Goal: Task Accomplishment & Management: Manage account settings

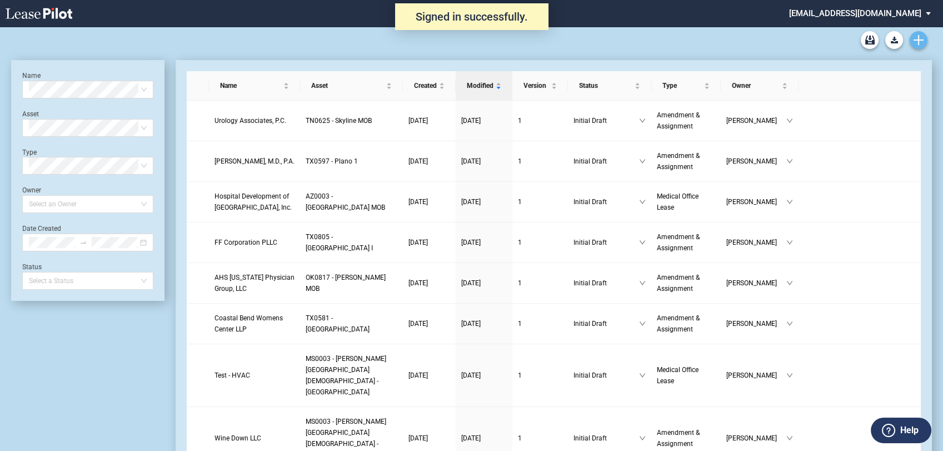
click at [915, 39] on use "Create new document" at bounding box center [919, 40] width 10 height 10
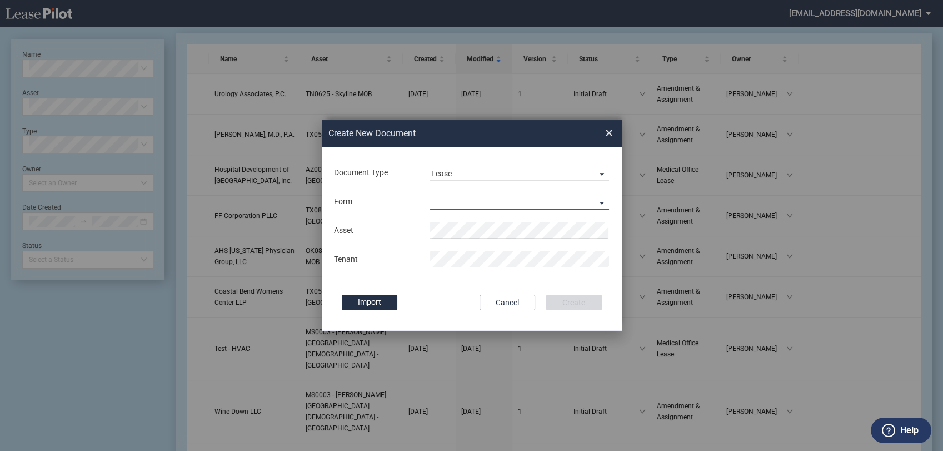
click at [446, 195] on md-select "Medical Office Lease Scottsdale Lease Louisville Lease 1370 Medical Place Lease…" at bounding box center [520, 201] width 180 height 17
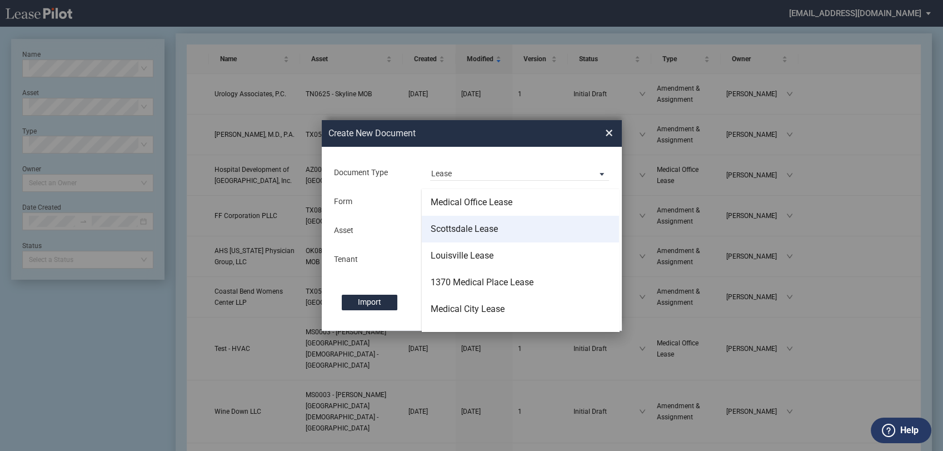
click at [463, 231] on div "Scottsdale Lease" at bounding box center [464, 229] width 67 height 12
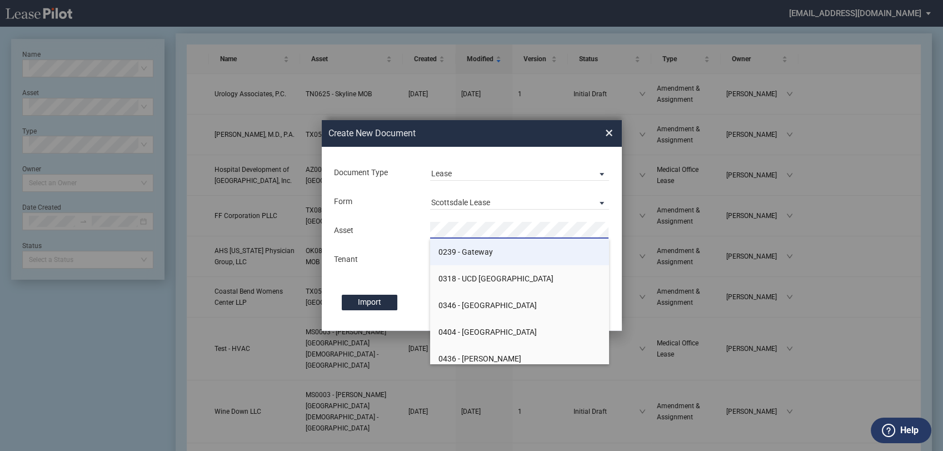
click at [468, 255] on span "0239 - Gateway" at bounding box center [465, 251] width 54 height 9
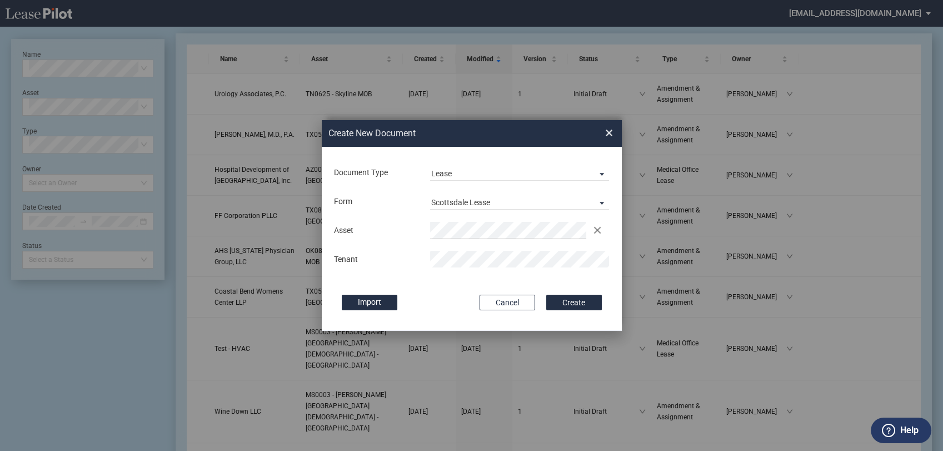
click at [606, 301] on div "Document Type Lease Lease Amendment Deal Type Office Deal Type Office Form Scot…" at bounding box center [472, 239] width 300 height 184
click at [571, 297] on button "Create" at bounding box center [574, 303] width 56 height 16
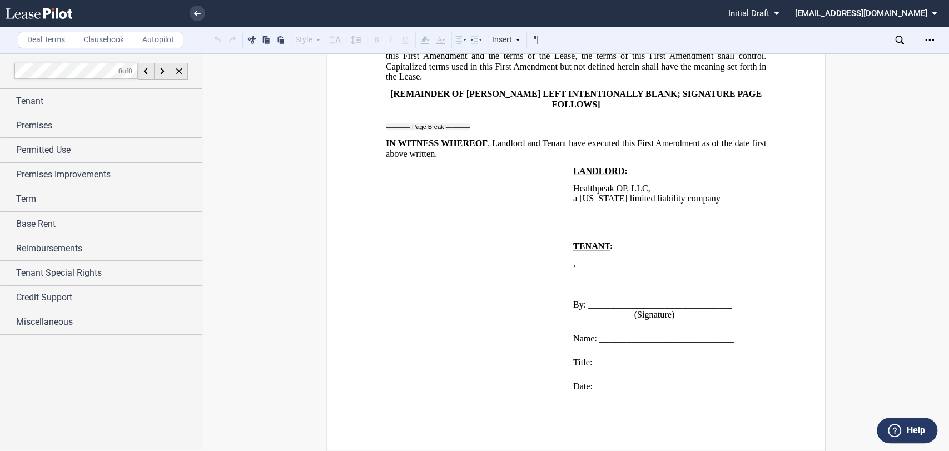
scroll to position [11073, 0]
click at [924, 46] on div "Open Lease options menu" at bounding box center [929, 40] width 18 height 18
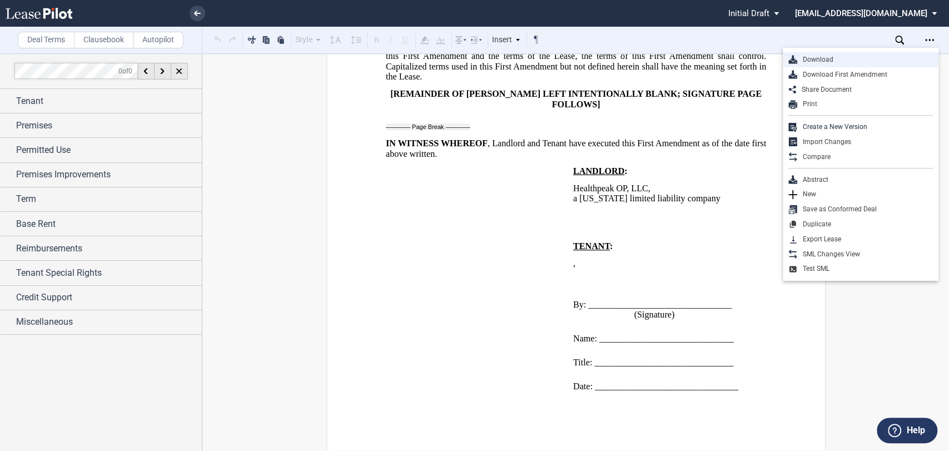
click at [843, 61] on div "Download" at bounding box center [865, 59] width 136 height 9
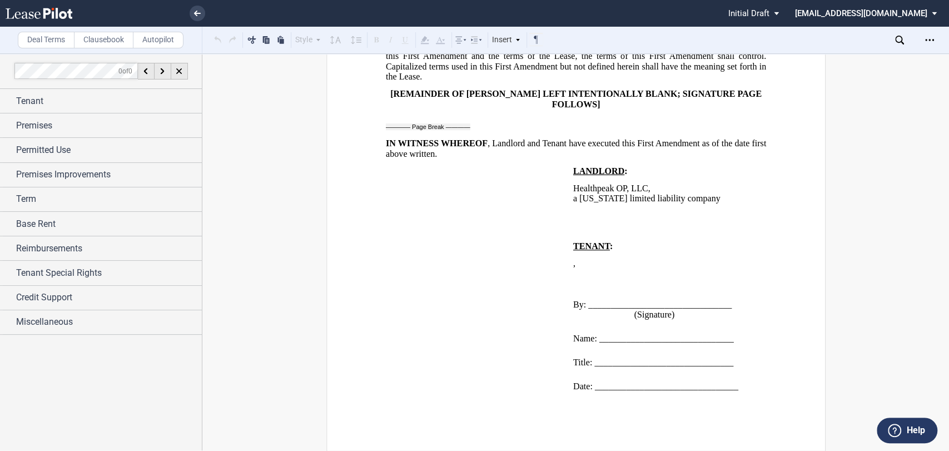
scroll to position [10764, 0]
click at [200, 17] on link at bounding box center [198, 14] width 16 height 16
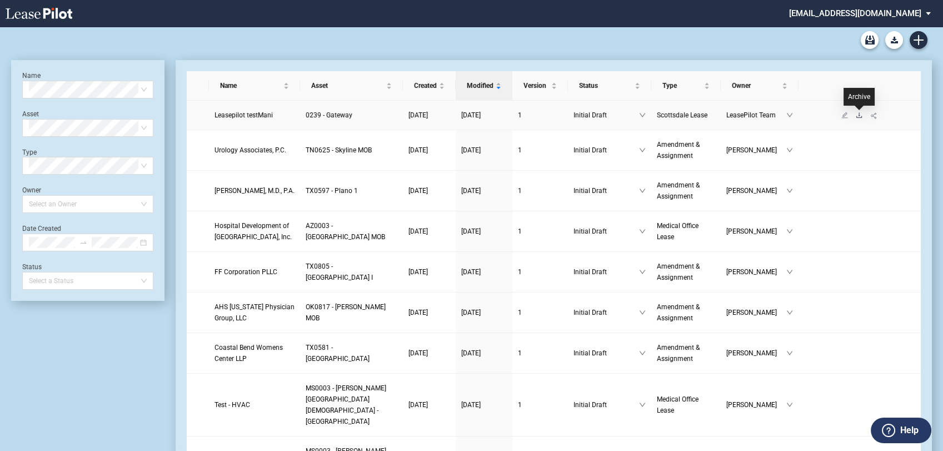
click at [858, 112] on icon "download" at bounding box center [859, 115] width 7 height 7
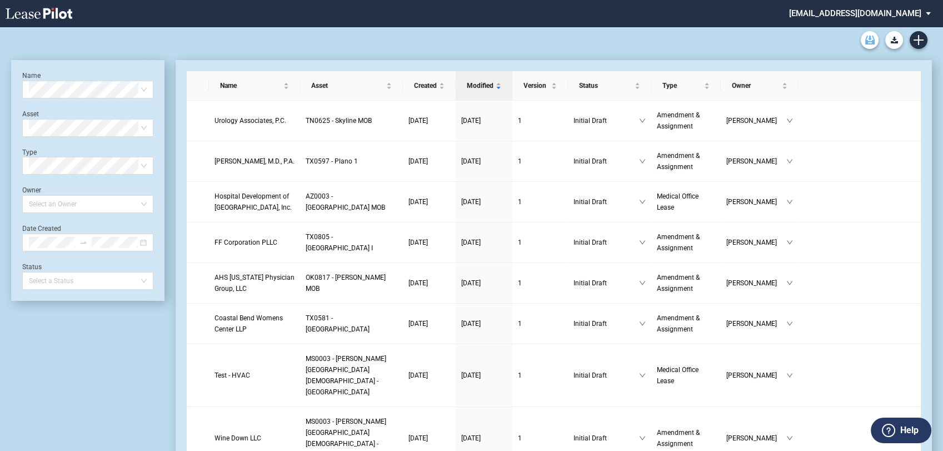
click at [870, 40] on icon "Archive" at bounding box center [869, 40] width 9 height 9
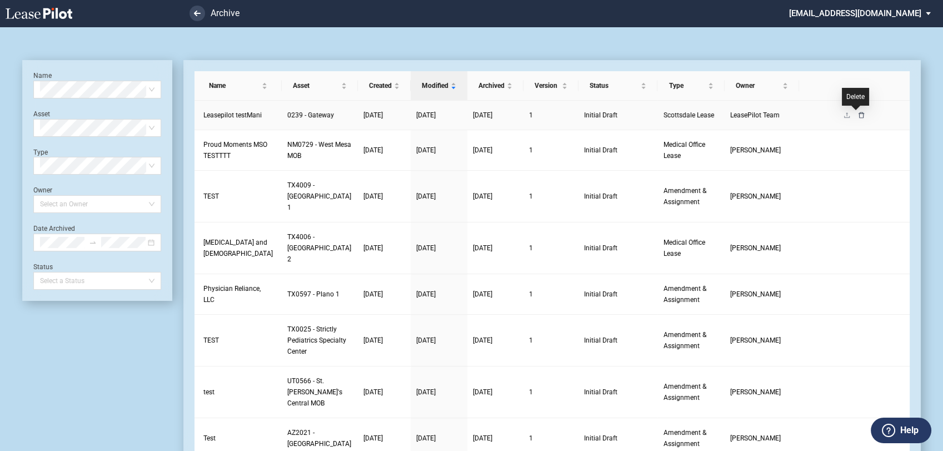
click at [858, 115] on icon "delete" at bounding box center [861, 115] width 7 height 7
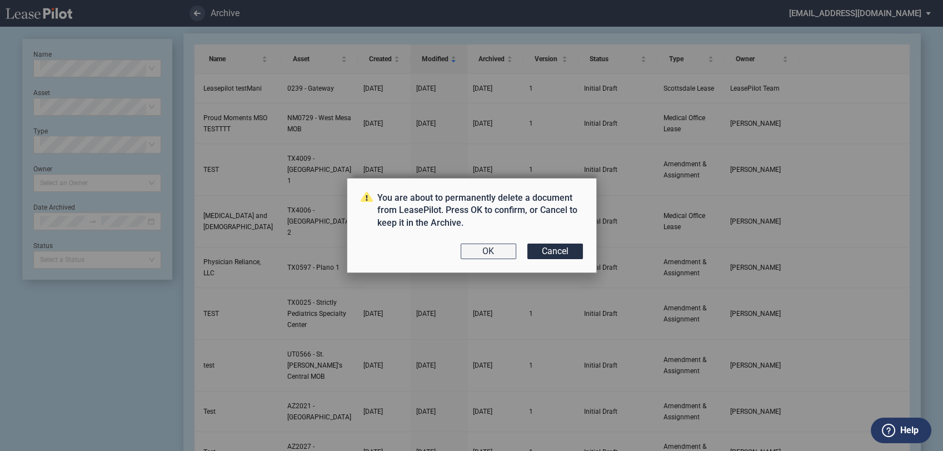
click at [506, 246] on button "OK" at bounding box center [489, 251] width 56 height 16
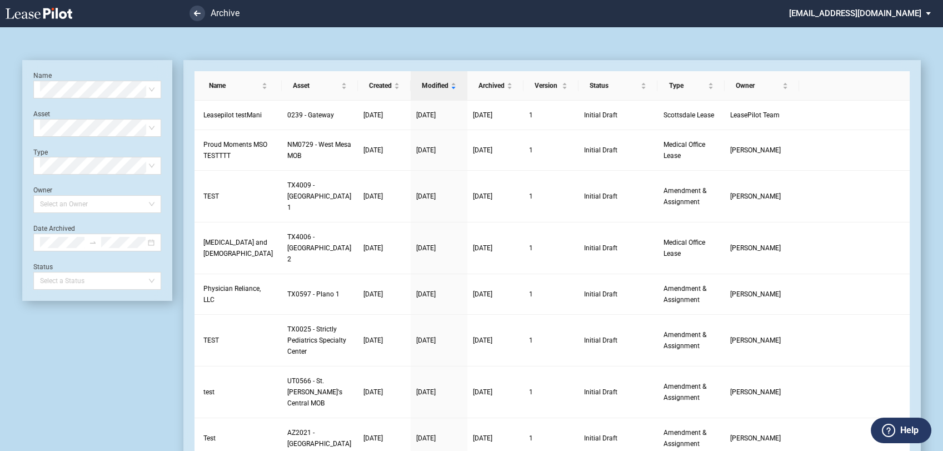
scroll to position [27, 0]
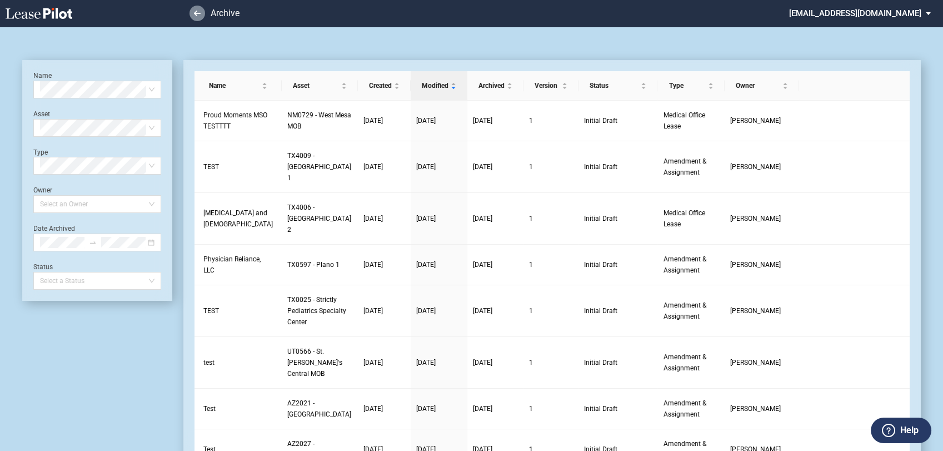
click at [202, 14] on link at bounding box center [198, 14] width 16 height 16
